Goal: Entertainment & Leisure: Consume media (video, audio)

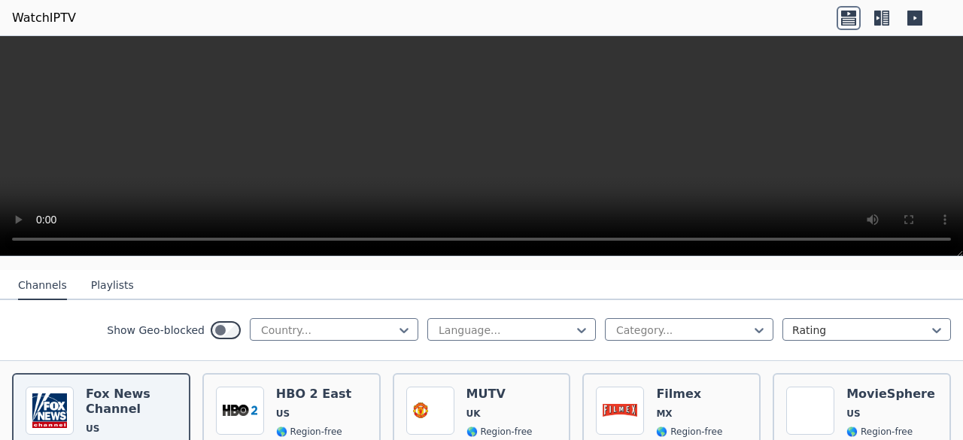
scroll to position [161, 0]
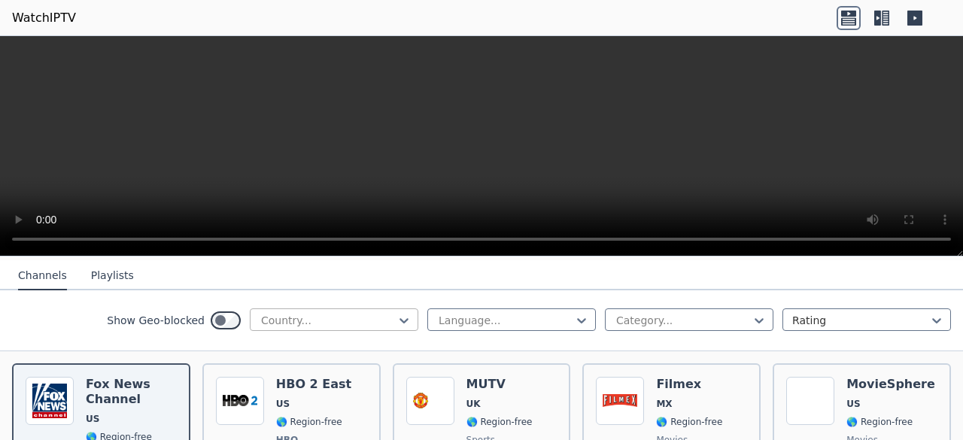
click at [299, 317] on div at bounding box center [328, 320] width 137 height 15
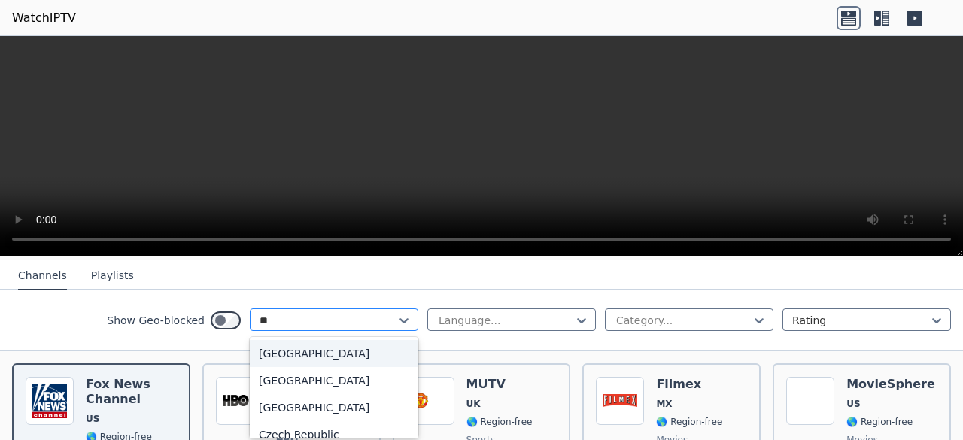
type input "***"
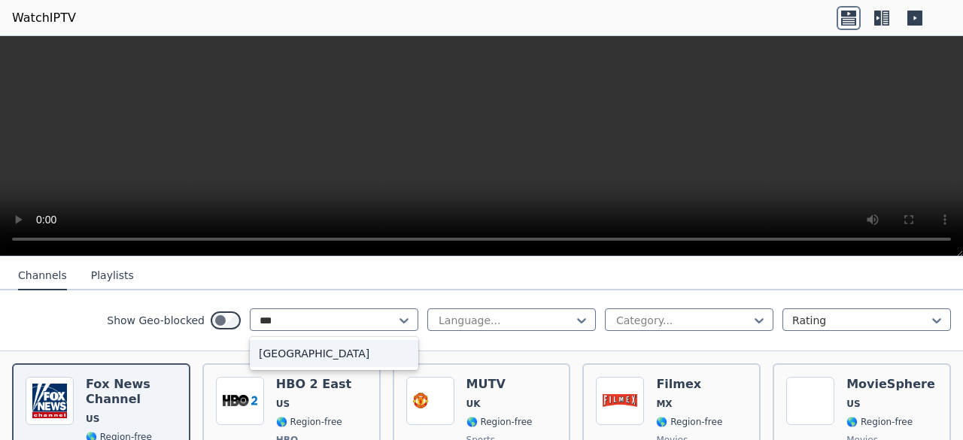
click at [296, 341] on div "[GEOGRAPHIC_DATA]" at bounding box center [334, 353] width 169 height 27
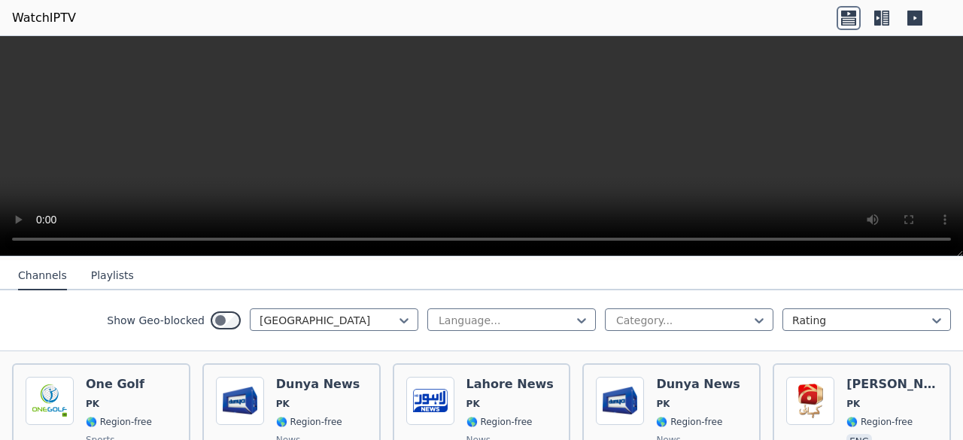
click at [773, 339] on div "Show Geo-blocked option [GEOGRAPHIC_DATA], selected. Pakistan Language... Categ…" at bounding box center [481, 320] width 963 height 61
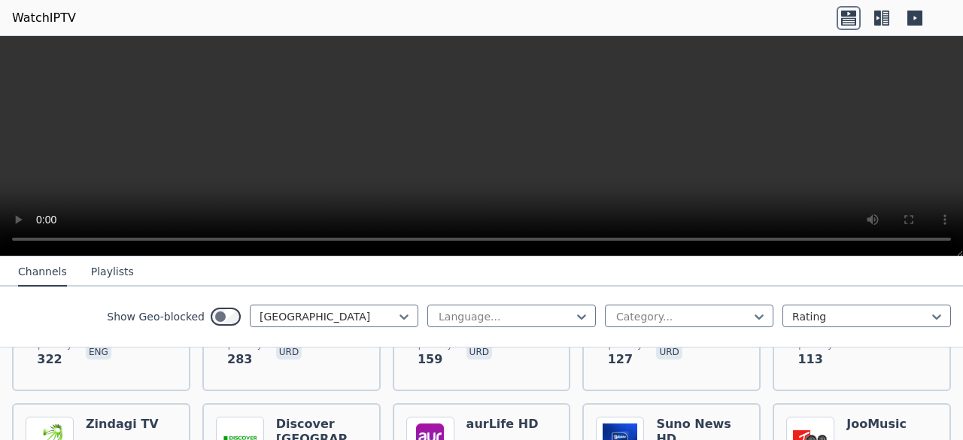
scroll to position [265, 0]
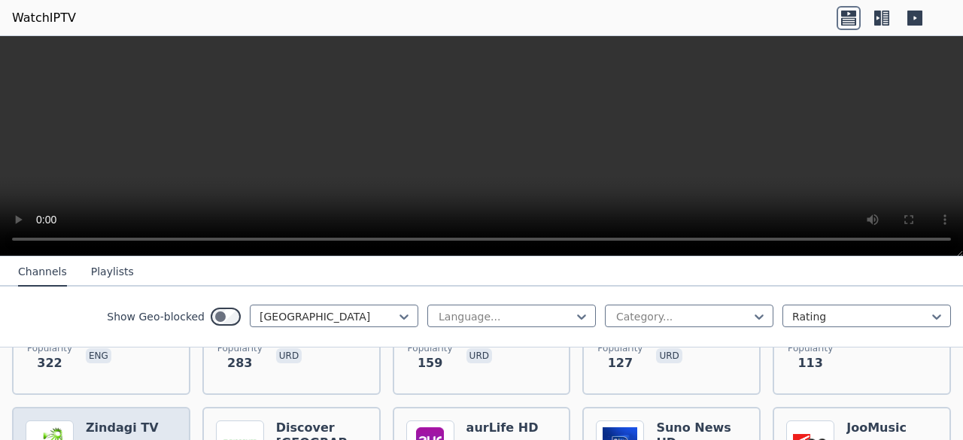
click at [111, 421] on h6 "Zindagi TV" at bounding box center [122, 428] width 73 height 15
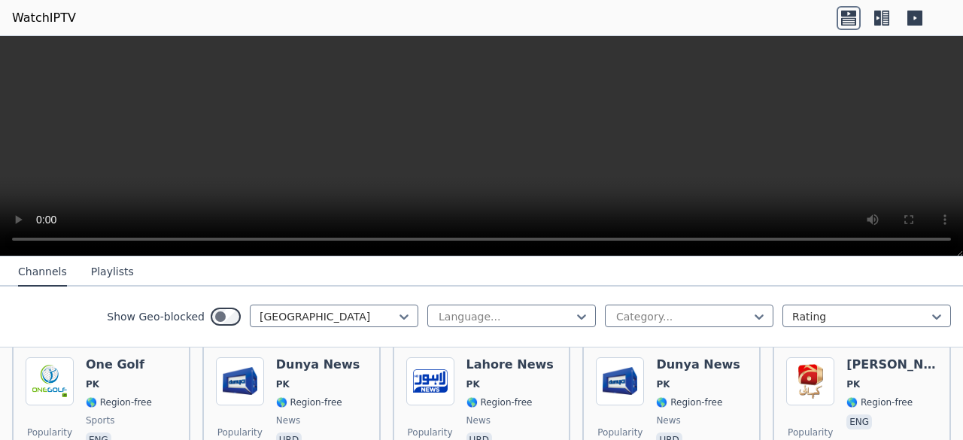
scroll to position [184, 0]
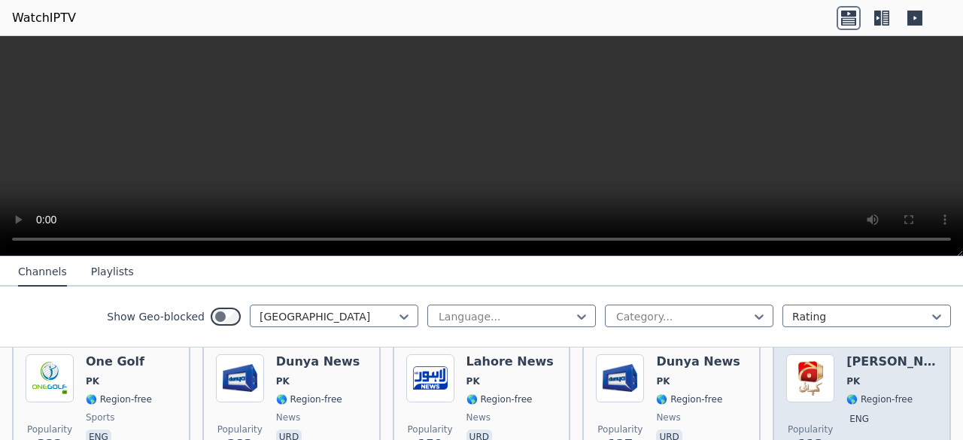
click at [883, 357] on div "Geo Kahani PK 🌎 Region-free eng" at bounding box center [892, 408] width 91 height 108
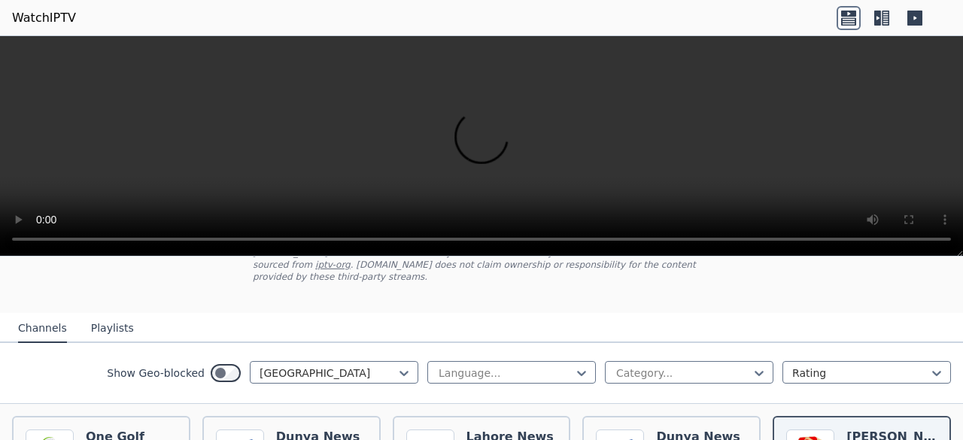
scroll to position [115, 0]
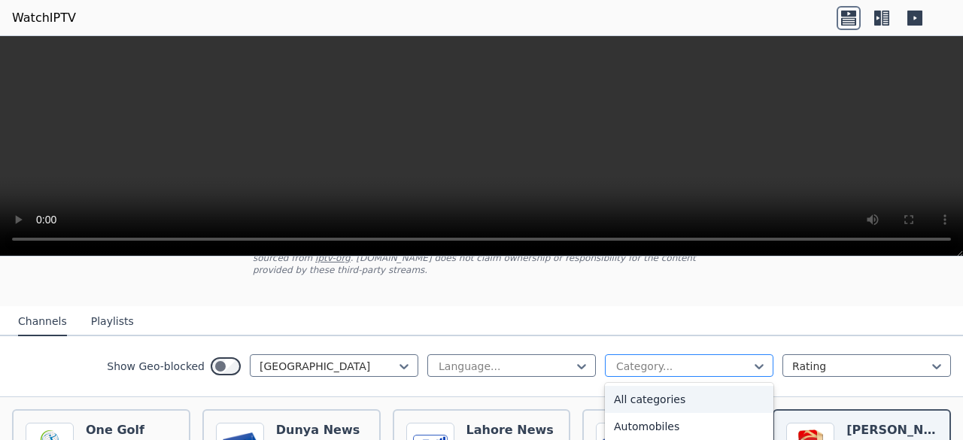
click at [643, 359] on div at bounding box center [683, 366] width 137 height 15
type input "**"
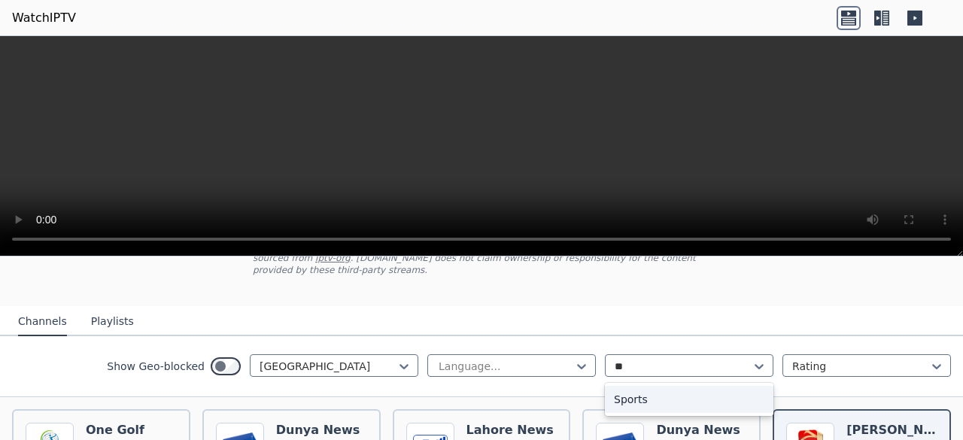
click at [648, 386] on div "Sports" at bounding box center [689, 399] width 169 height 27
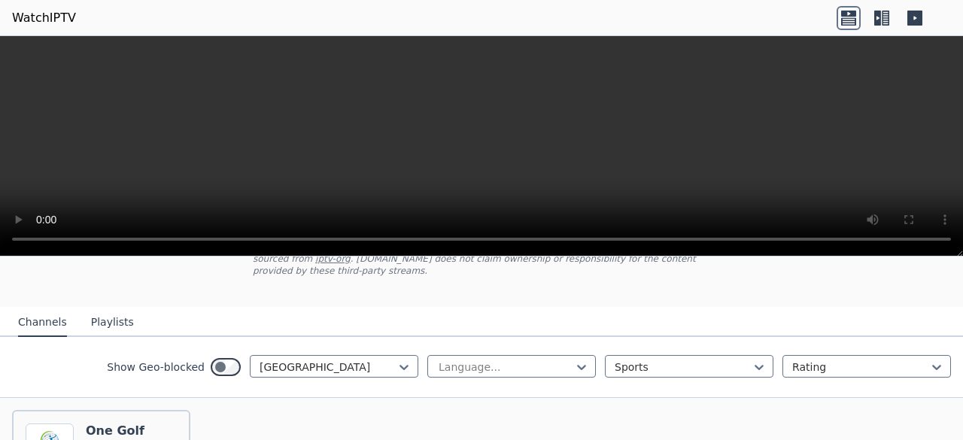
scroll to position [193, 0]
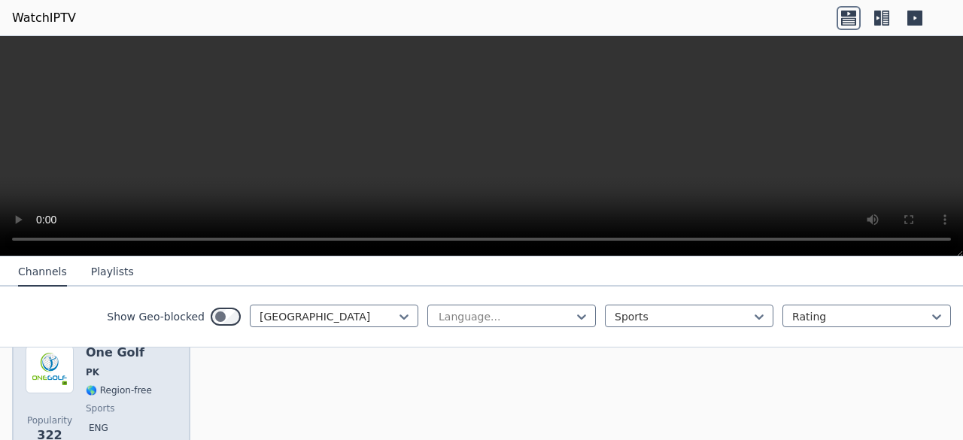
click at [96, 366] on span "PK" at bounding box center [93, 372] width 14 height 12
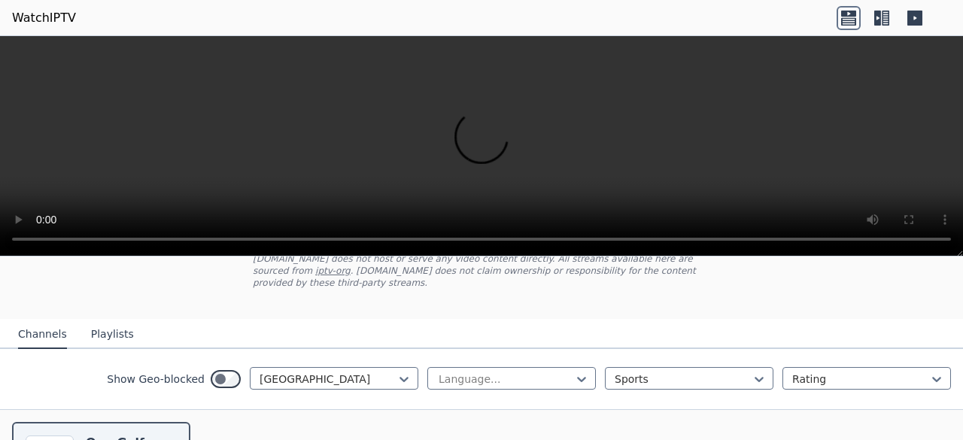
scroll to position [117, 0]
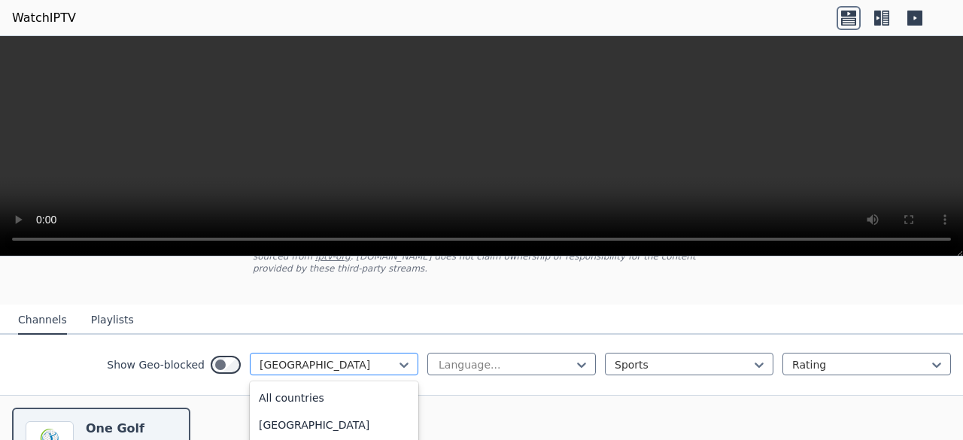
click at [382, 357] on div at bounding box center [328, 364] width 137 height 15
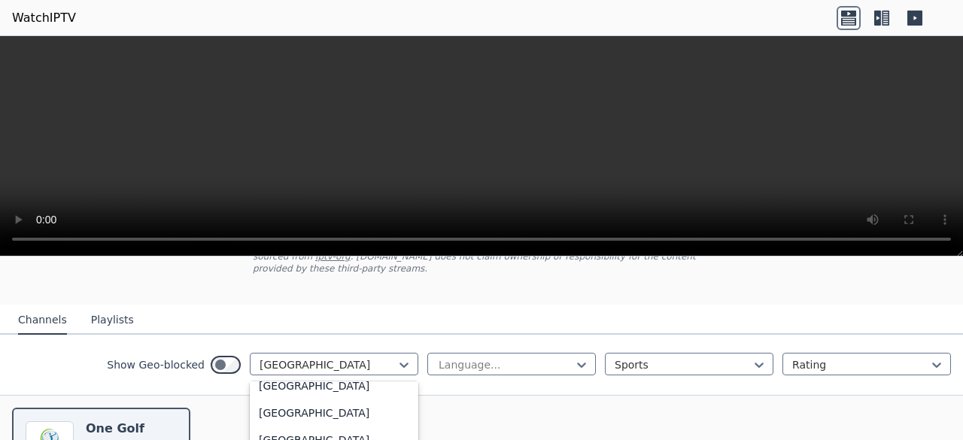
scroll to position [0, 0]
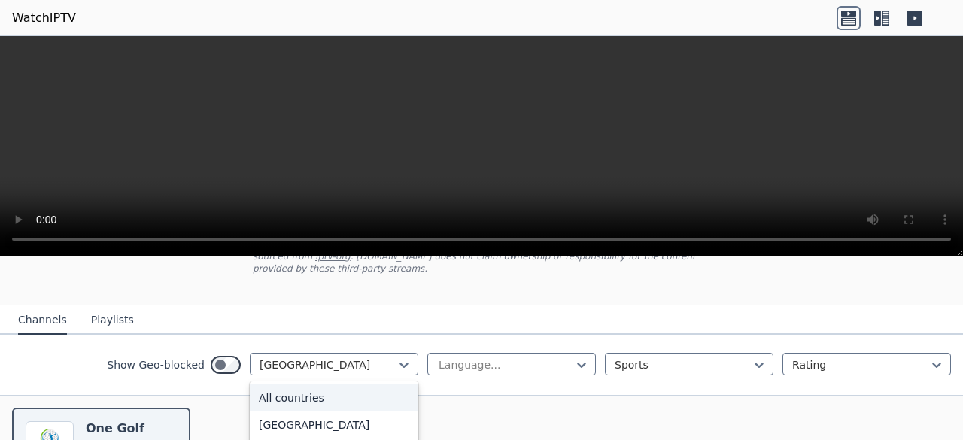
click at [369, 385] on div "All countries" at bounding box center [334, 398] width 169 height 27
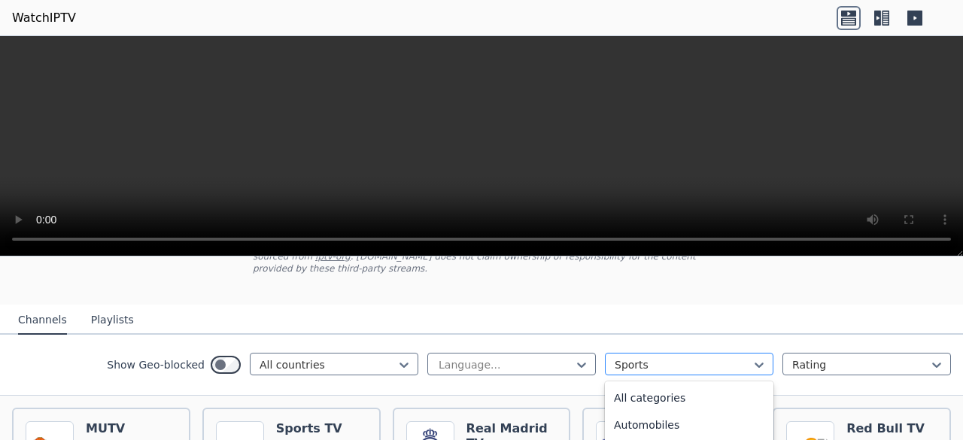
click at [679, 360] on div "Sports" at bounding box center [689, 364] width 169 height 23
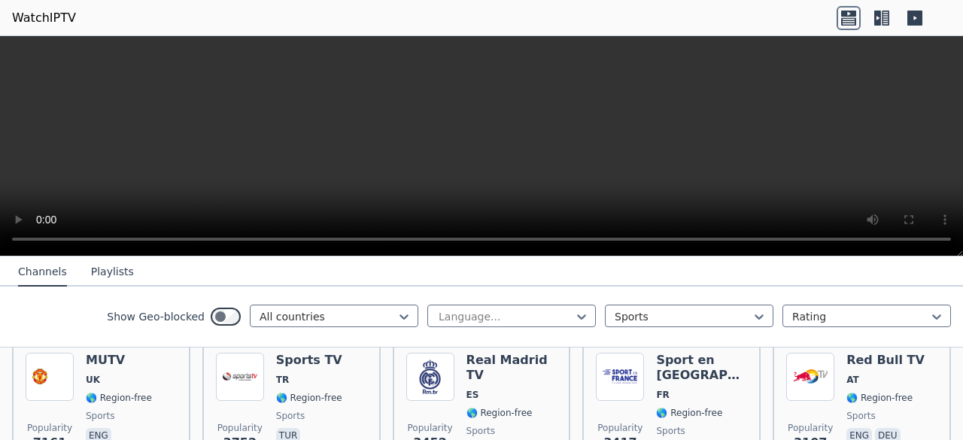
scroll to position [173, 0]
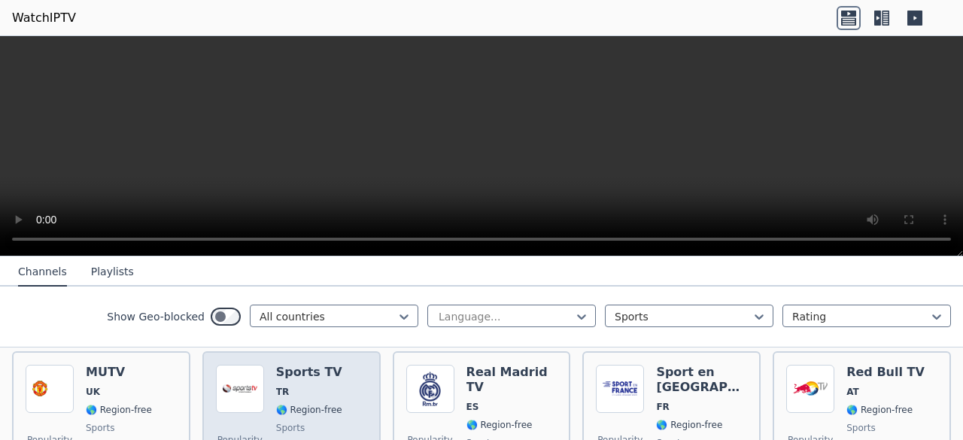
click at [311, 408] on div "Sports TV TR 🌎 Region-free sports tur" at bounding box center [309, 419] width 66 height 108
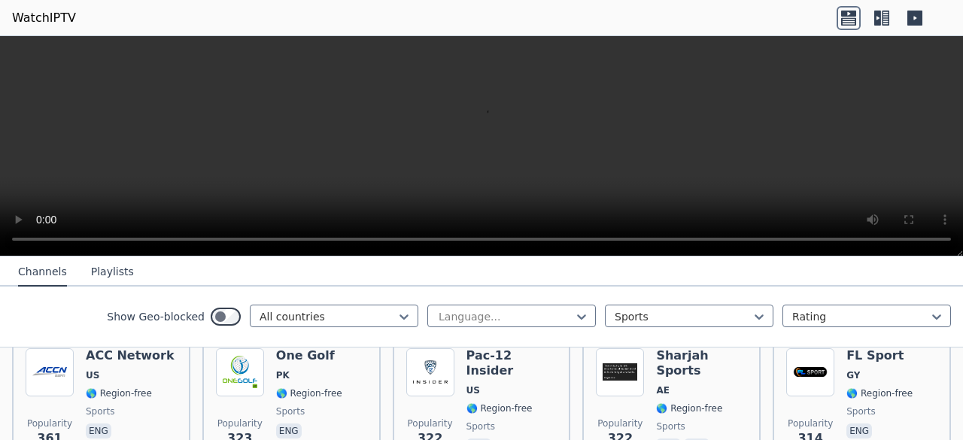
scroll to position [1419, 0]
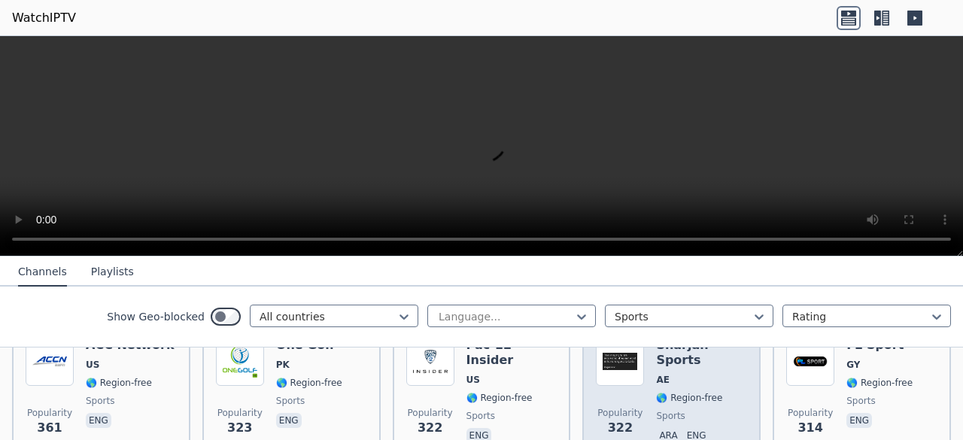
click at [712, 428] on span "ara eng" at bounding box center [701, 437] width 91 height 18
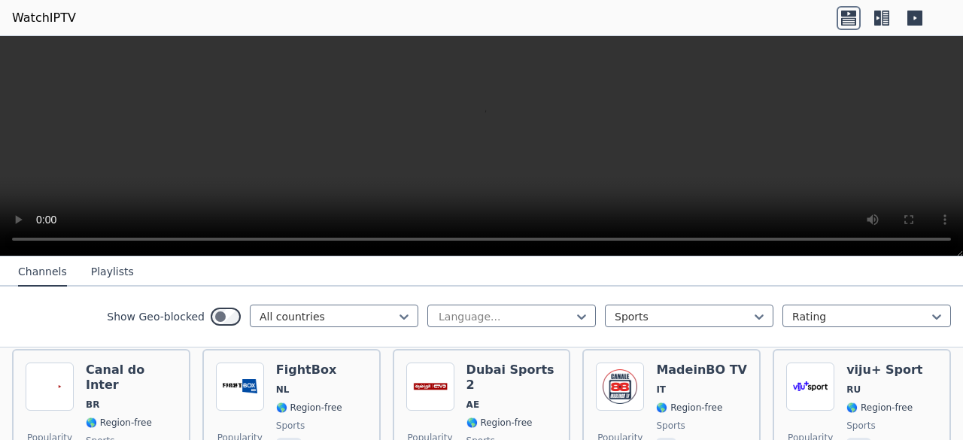
scroll to position [1991, 0]
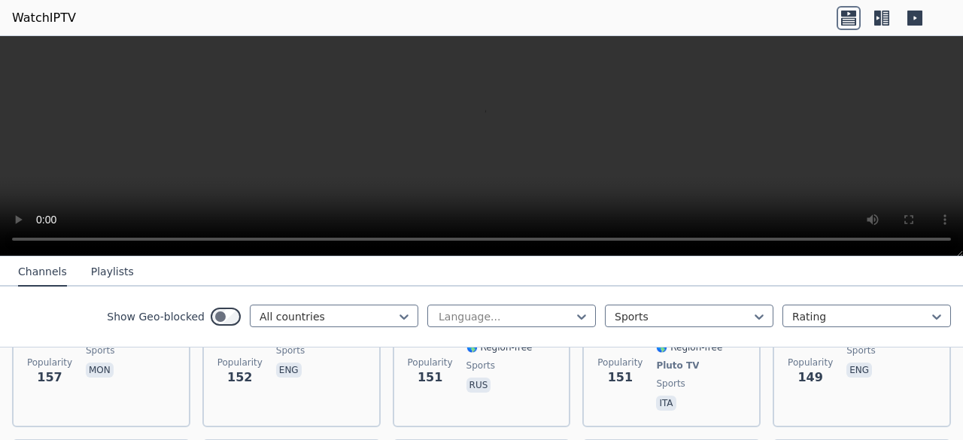
scroll to position [2683, 0]
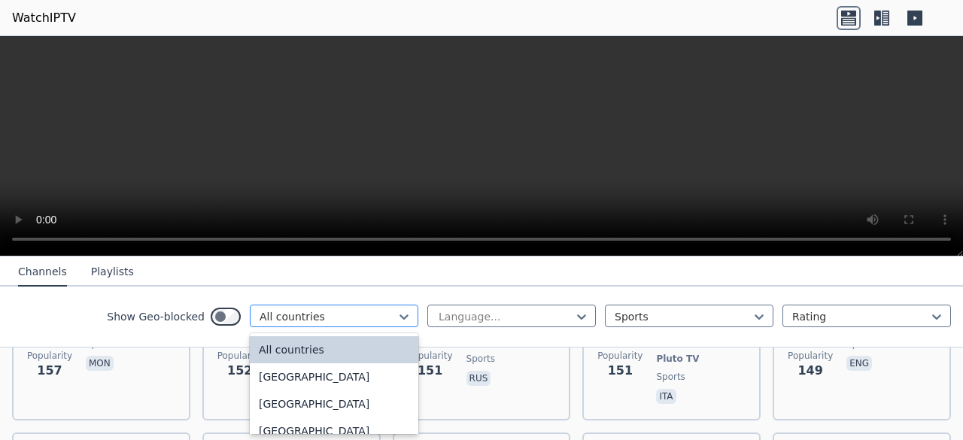
click at [275, 309] on div at bounding box center [328, 316] width 137 height 15
type input "***"
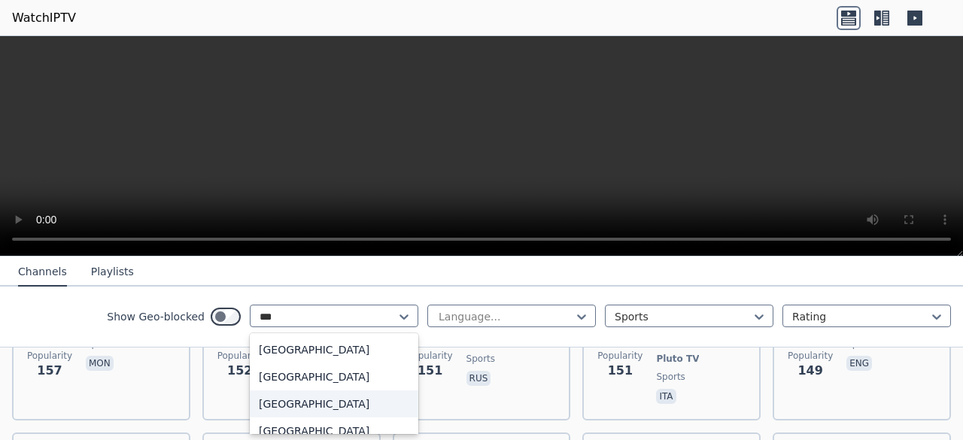
click at [334, 408] on div "[GEOGRAPHIC_DATA]" at bounding box center [334, 404] width 169 height 27
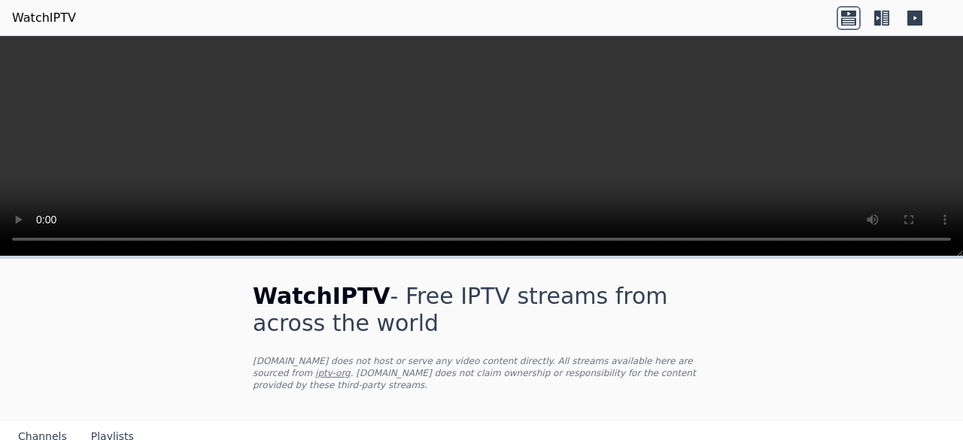
drag, startPoint x: 950, startPoint y: 342, endPoint x: 962, endPoint y: 360, distance: 21.5
click at [962, 360] on div "WatchIPTV - Free IPTV streams from across the world [DOMAIN_NAME] does not host…" at bounding box center [481, 349] width 963 height 184
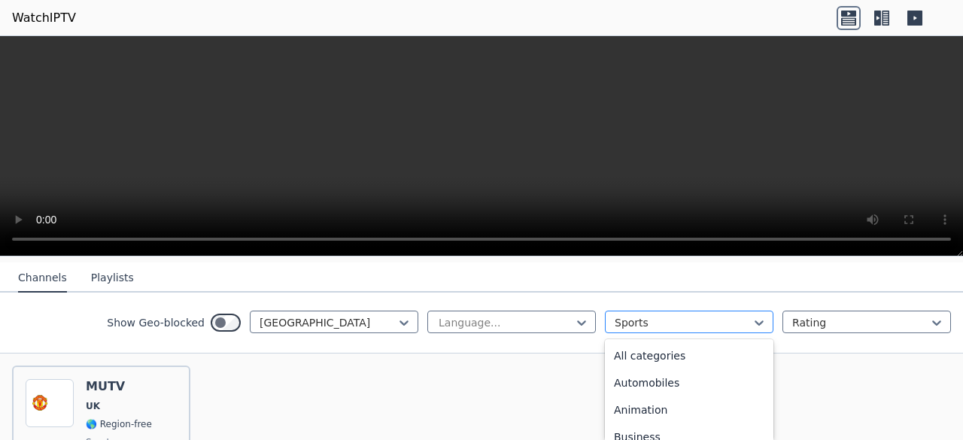
scroll to position [464, 0]
click at [683, 315] on div at bounding box center [683, 322] width 137 height 15
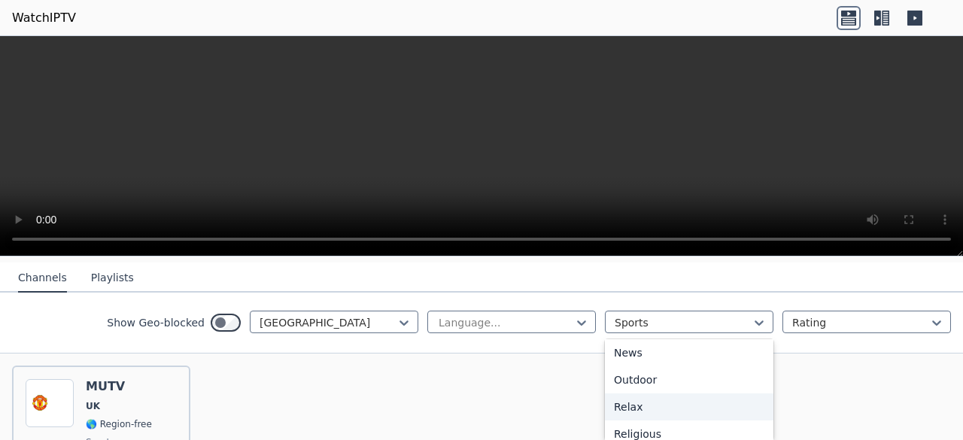
scroll to position [0, 0]
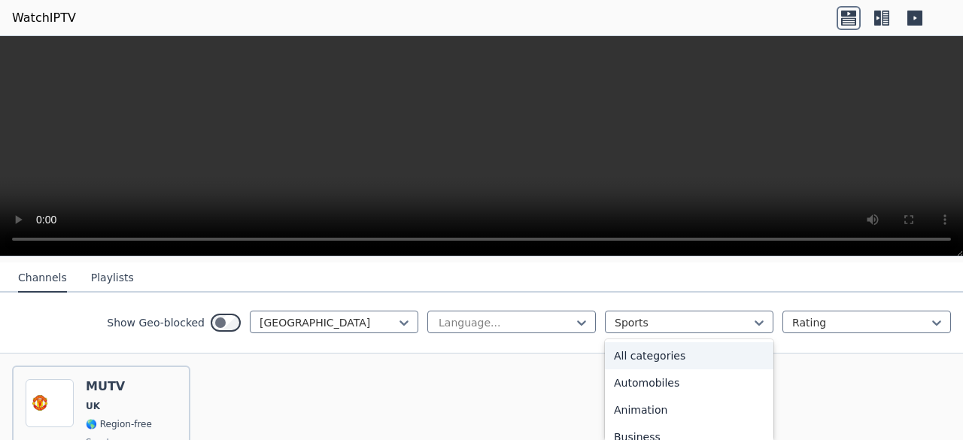
click at [691, 342] on div "All categories" at bounding box center [689, 355] width 169 height 27
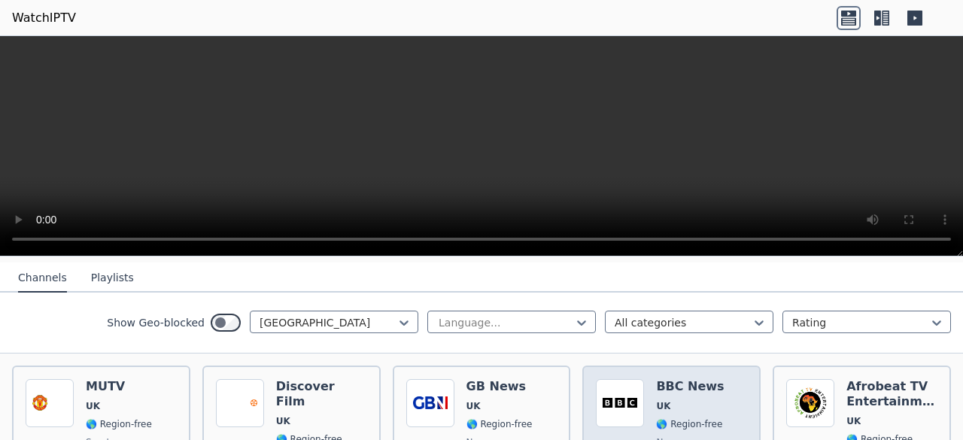
click at [674, 418] on span "🌎 Region-free" at bounding box center [689, 424] width 66 height 12
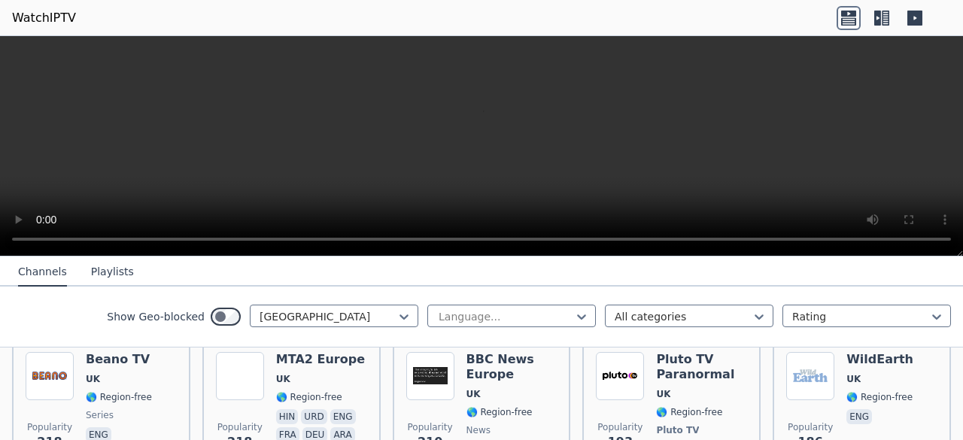
scroll to position [642, 0]
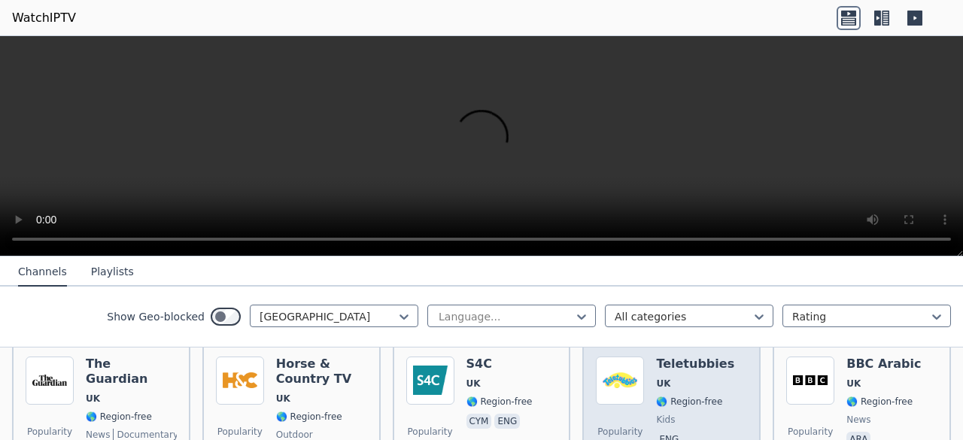
click at [728, 364] on div "Popularity 139 Teletubbies [GEOGRAPHIC_DATA] 🌎 Region-free kids eng" at bounding box center [671, 411] width 151 height 108
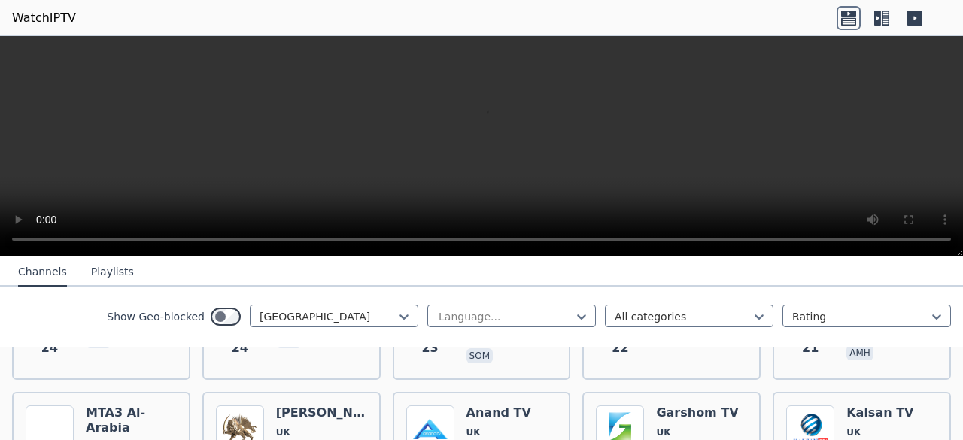
scroll to position [2355, 0]
